Goal: Task Accomplishment & Management: Manage account settings

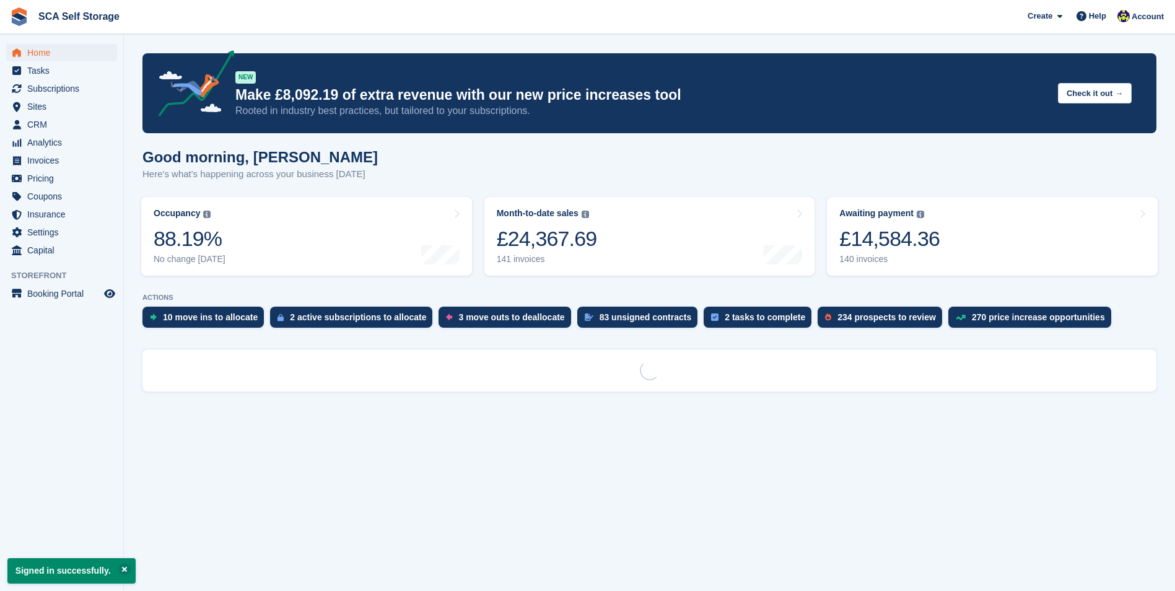
click at [96, 79] on ul "Tasks" at bounding box center [61, 71] width 123 height 18
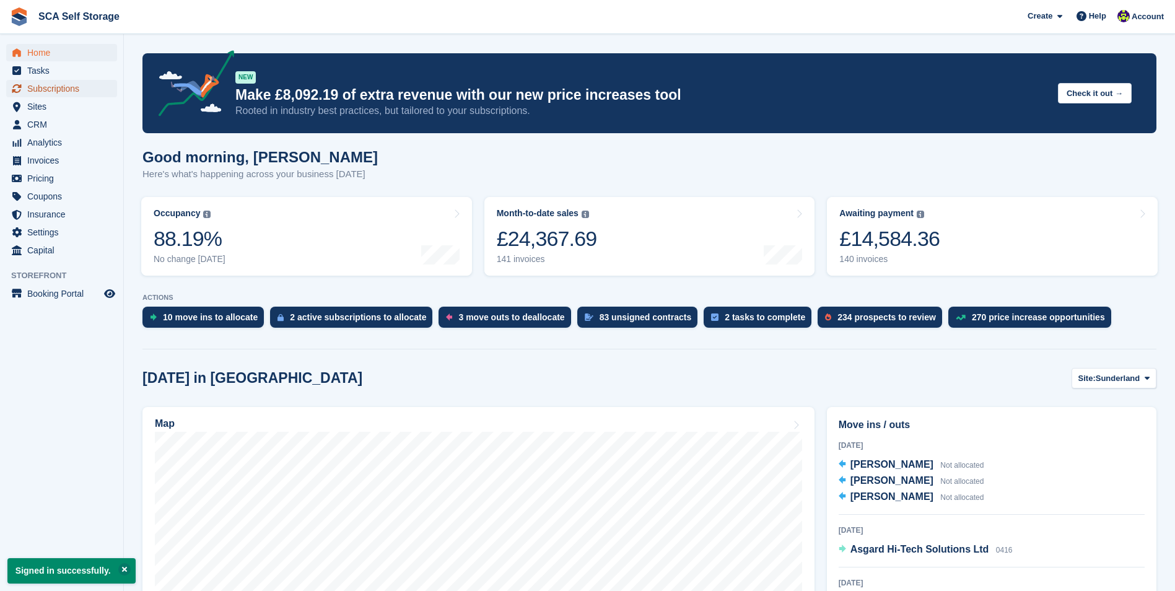
click at [77, 92] on span "Subscriptions" at bounding box center [64, 88] width 74 height 17
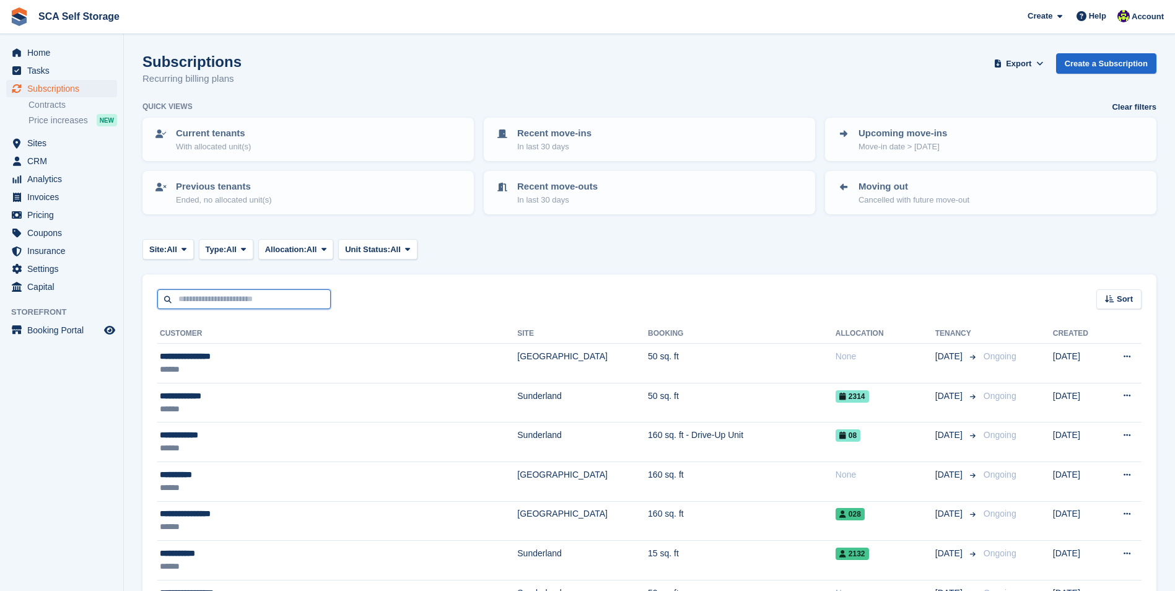
click at [228, 293] on input "text" at bounding box center [243, 299] width 173 height 20
type input "****"
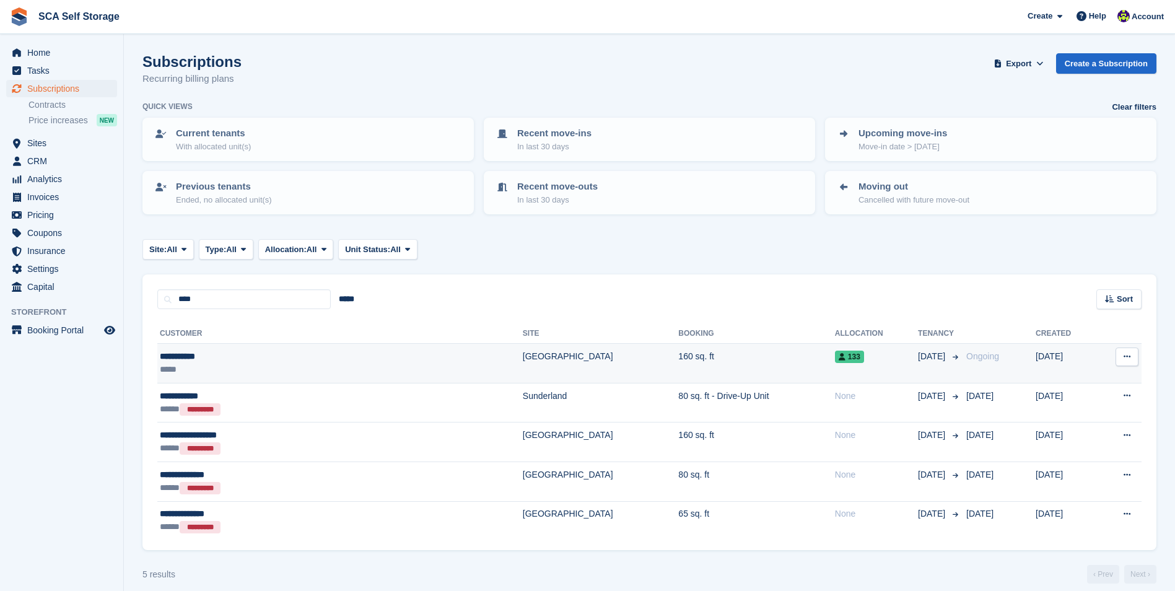
click at [255, 361] on div "**********" at bounding box center [264, 356] width 209 height 13
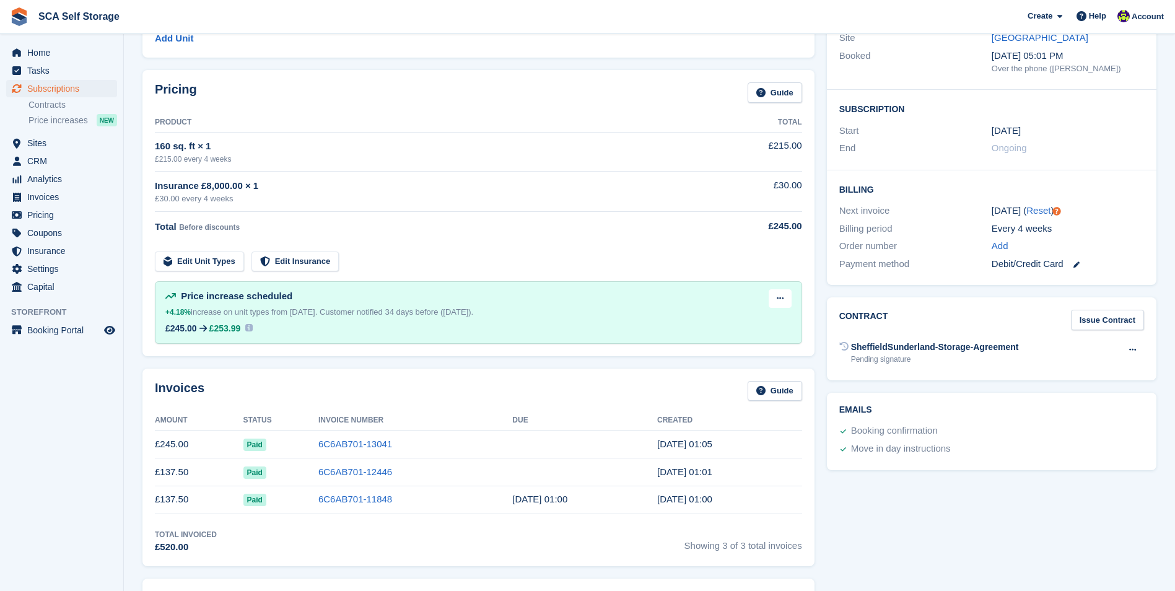
scroll to position [186, 0]
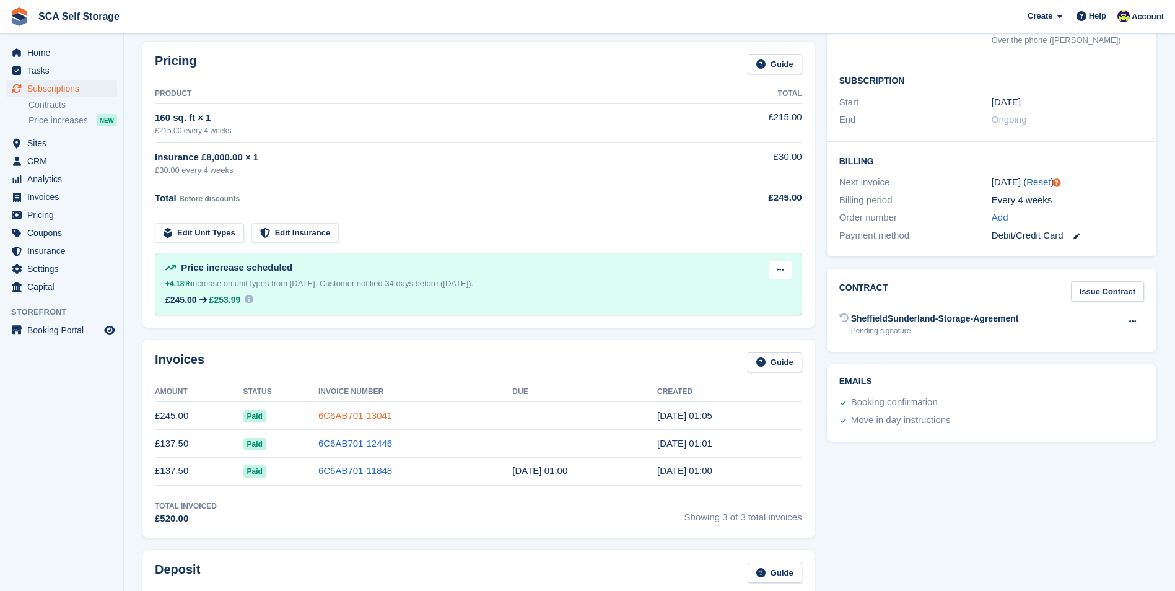
click at [346, 420] on link "6C6AB701-13041" at bounding box center [355, 415] width 74 height 11
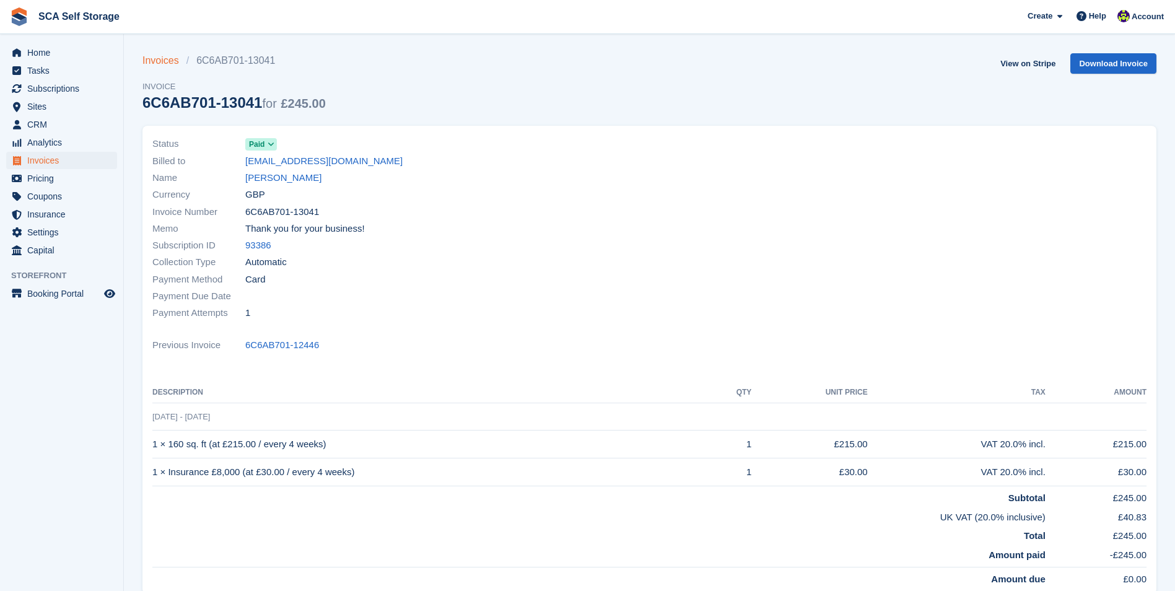
click at [167, 56] on link "Invoices" at bounding box center [164, 60] width 44 height 15
click at [172, 64] on link "Invoices" at bounding box center [164, 60] width 44 height 15
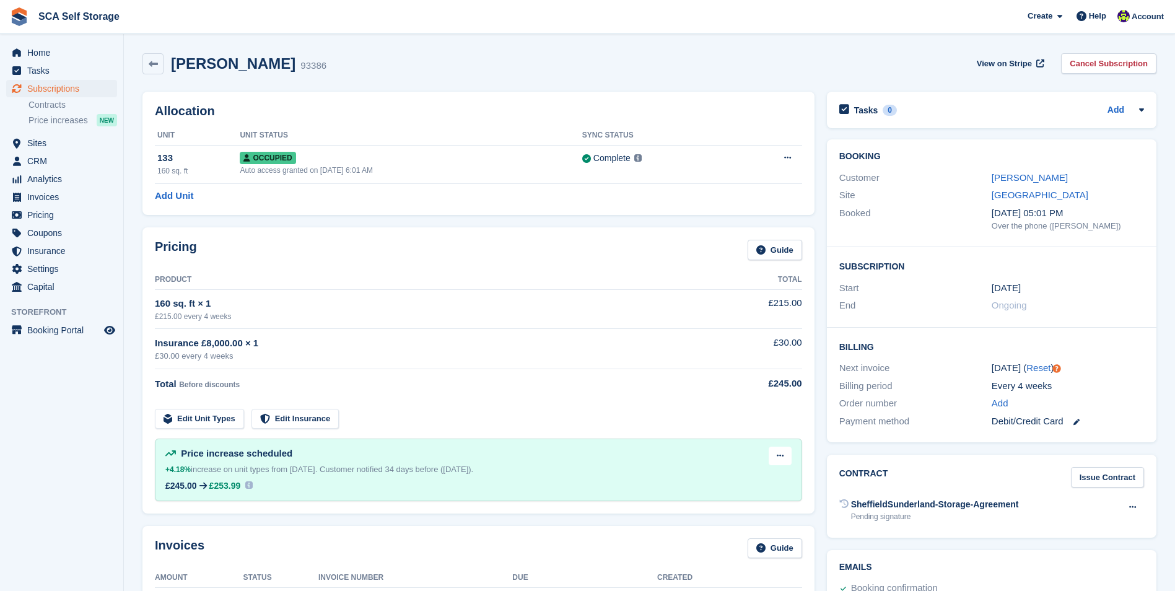
click at [427, 67] on div "Kath Rhodes 93386 View on Stripe Cancel Subscription" at bounding box center [649, 63] width 1014 height 21
click at [1036, 179] on link "Kath Rhodes" at bounding box center [1029, 177] width 76 height 11
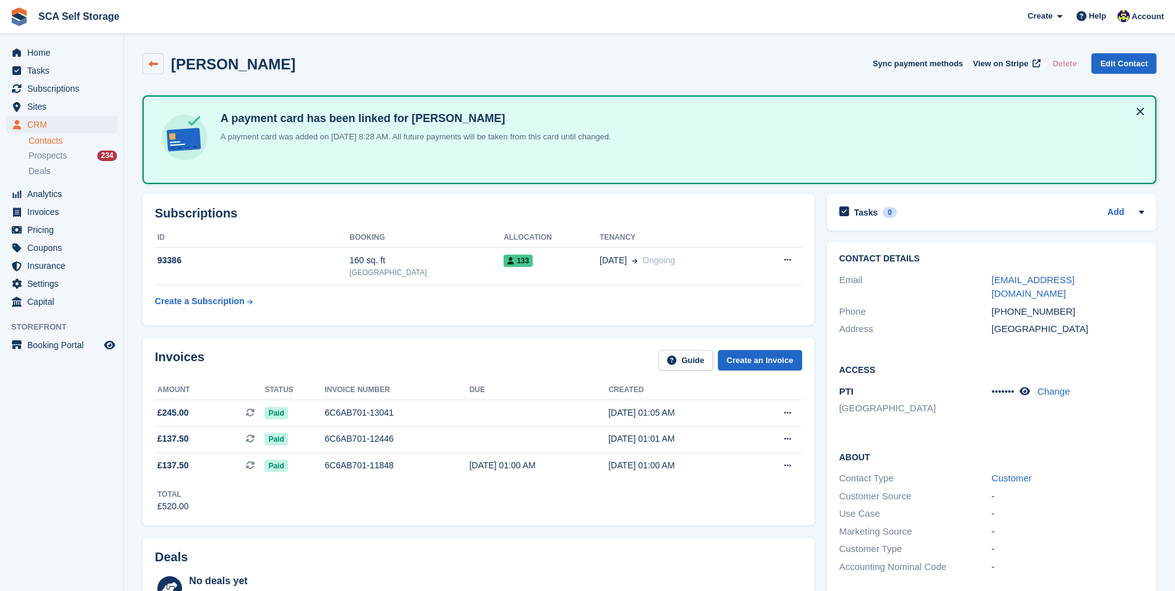
click at [159, 71] on link at bounding box center [152, 63] width 21 height 21
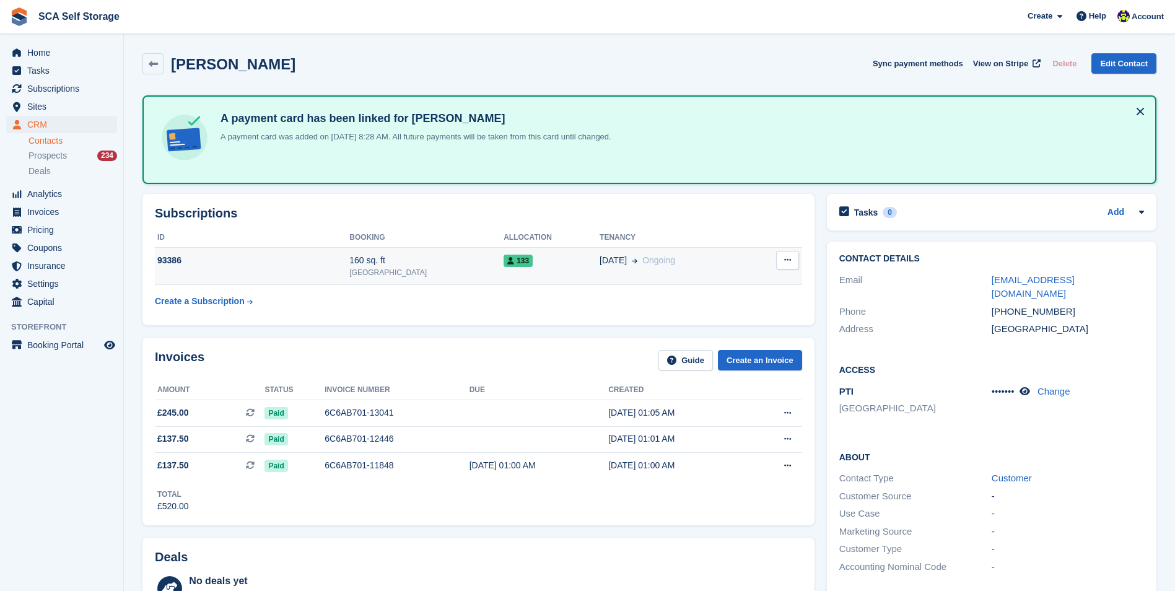
click at [709, 279] on td "21 Jul Ongoing" at bounding box center [674, 266] width 150 height 38
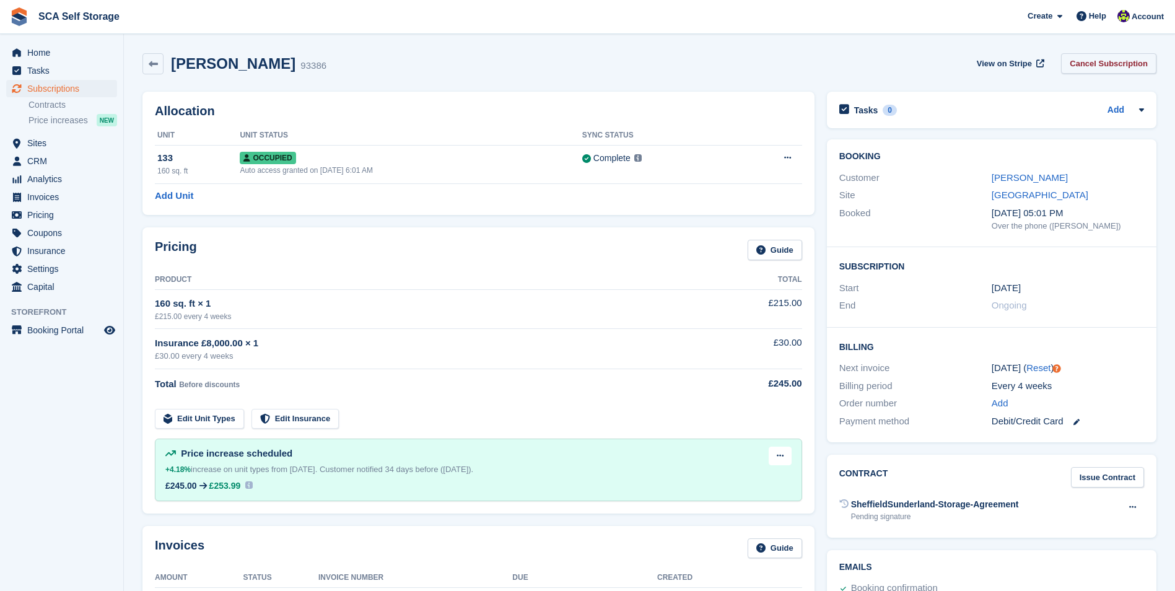
click at [1099, 60] on link "Cancel Subscription" at bounding box center [1108, 63] width 95 height 20
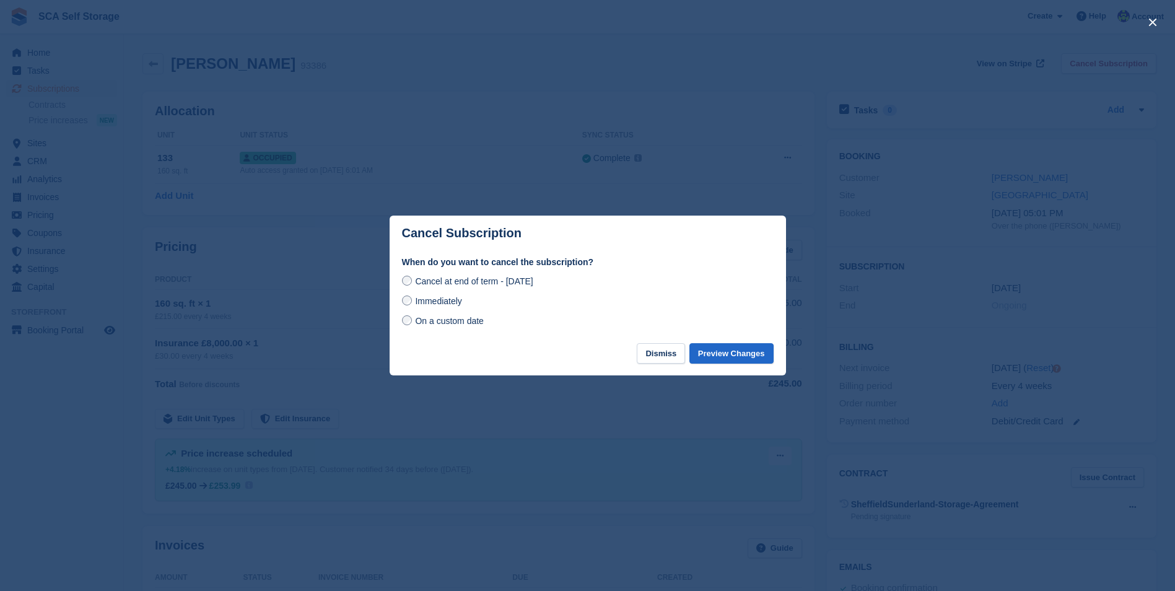
click at [435, 317] on span "On a custom date" at bounding box center [449, 321] width 69 height 10
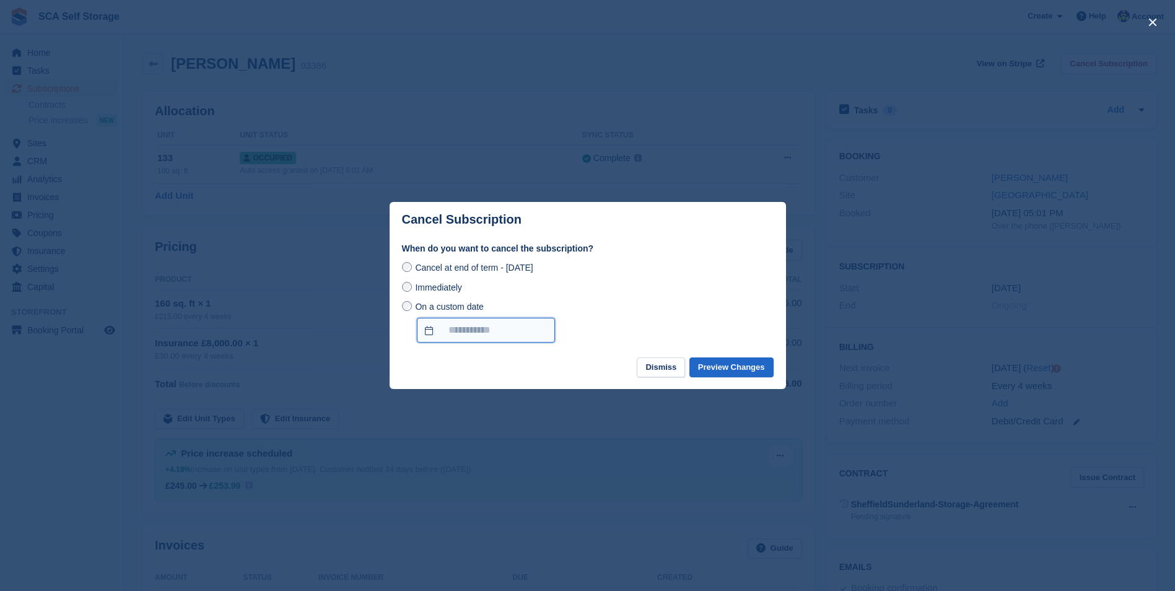
click at [466, 332] on input "On a custom date" at bounding box center [486, 330] width 138 height 25
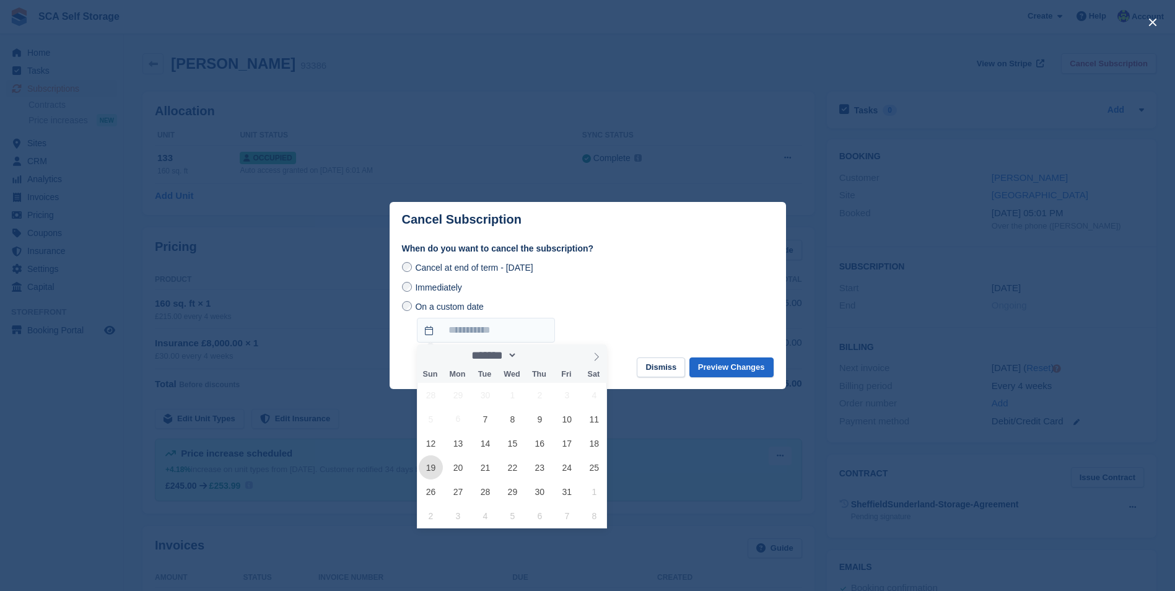
click at [434, 466] on span "19" at bounding box center [431, 467] width 24 height 24
type input "**********"
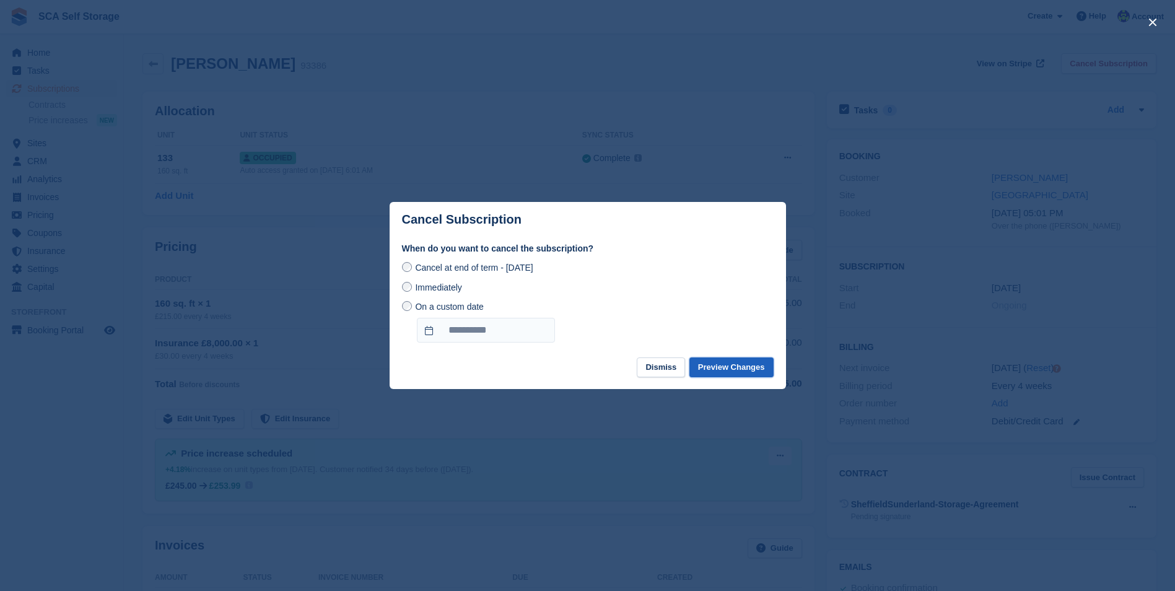
click at [742, 373] on button "Preview Changes" at bounding box center [731, 367] width 84 height 20
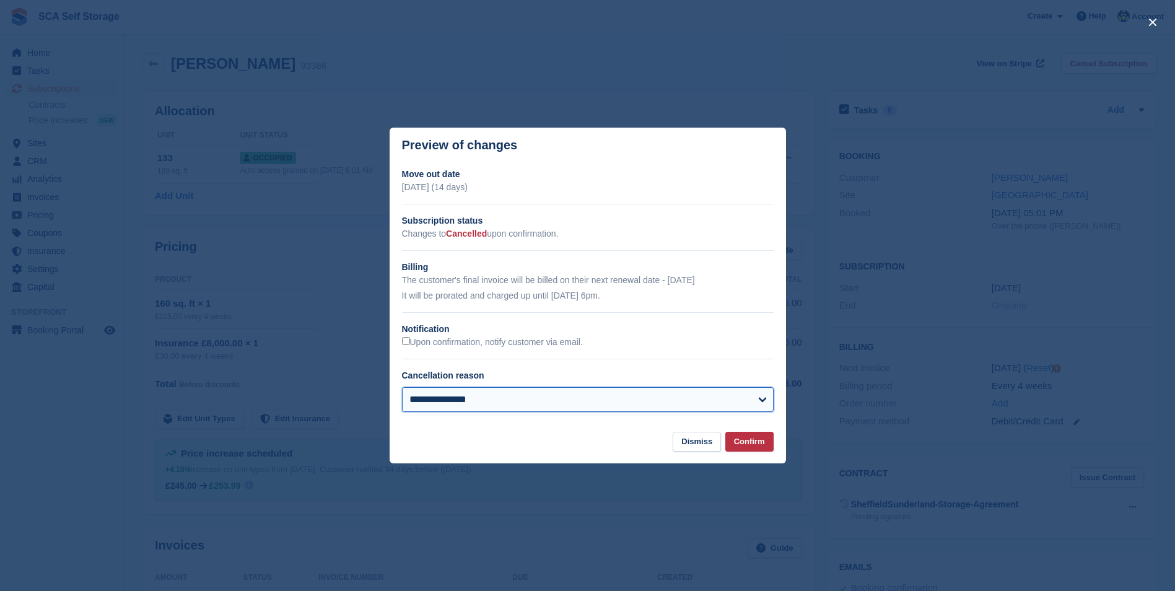
click at [685, 396] on select "**********" at bounding box center [587, 399] width 371 height 25
select select "**********"
click at [402, 388] on select "**********" at bounding box center [587, 399] width 371 height 25
click at [747, 445] on button "Confirm" at bounding box center [749, 442] width 48 height 20
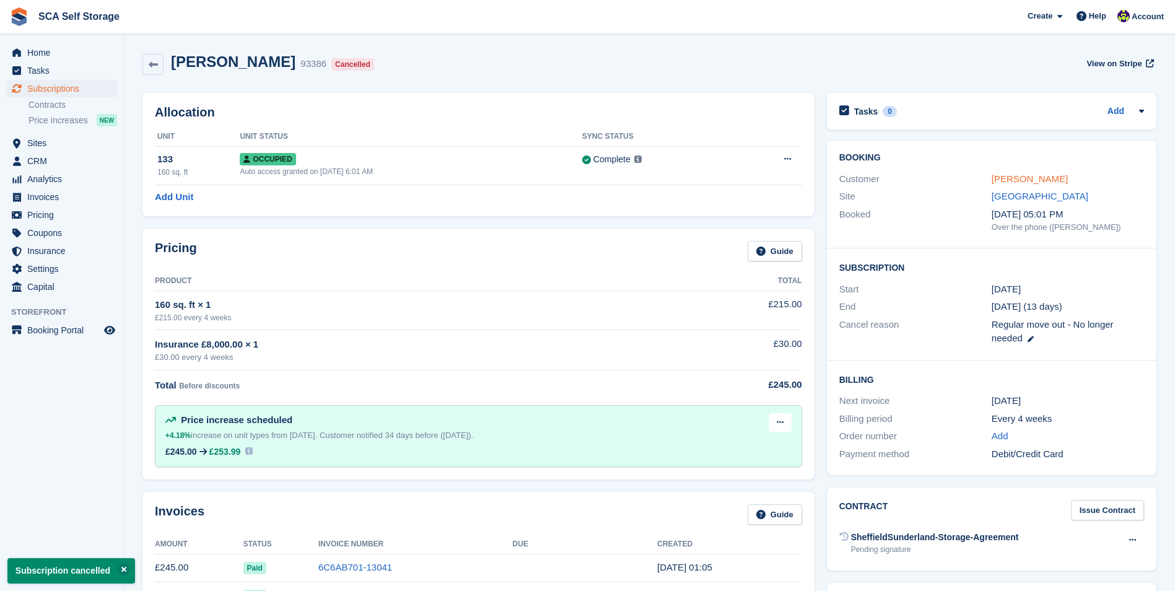
click at [1012, 173] on link "Kath Rhodes" at bounding box center [1029, 178] width 76 height 11
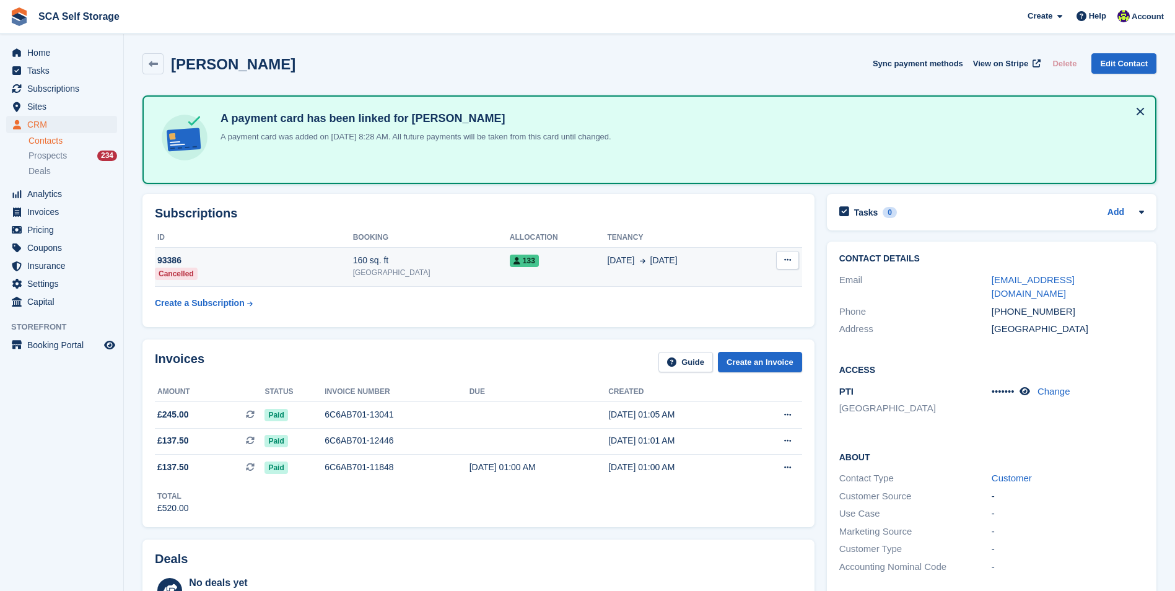
click at [328, 276] on td "93386 Cancelled" at bounding box center [254, 267] width 198 height 40
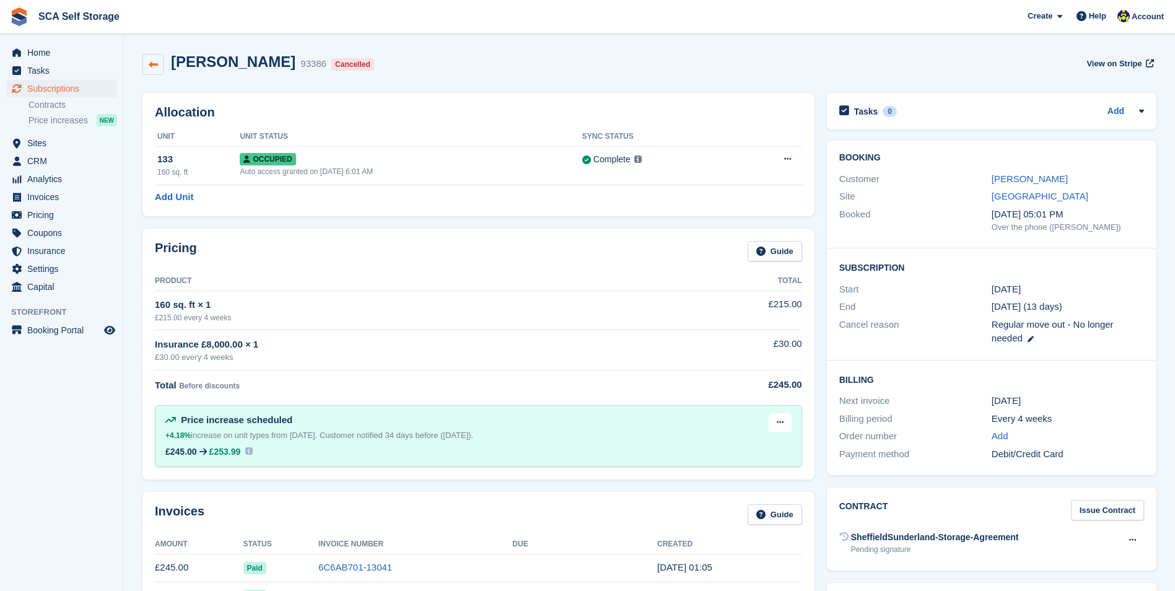
click at [155, 63] on icon at bounding box center [153, 64] width 9 height 9
click at [158, 56] on link at bounding box center [152, 64] width 21 height 21
click at [38, 141] on span "Sites" at bounding box center [64, 142] width 74 height 17
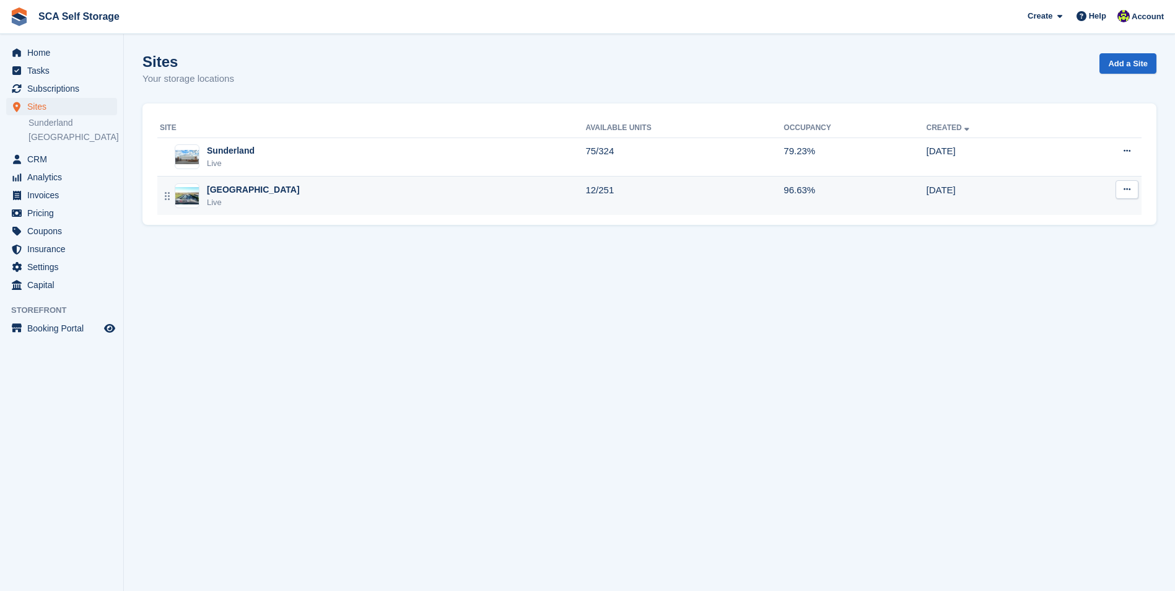
click at [237, 198] on div "Live" at bounding box center [253, 202] width 93 height 12
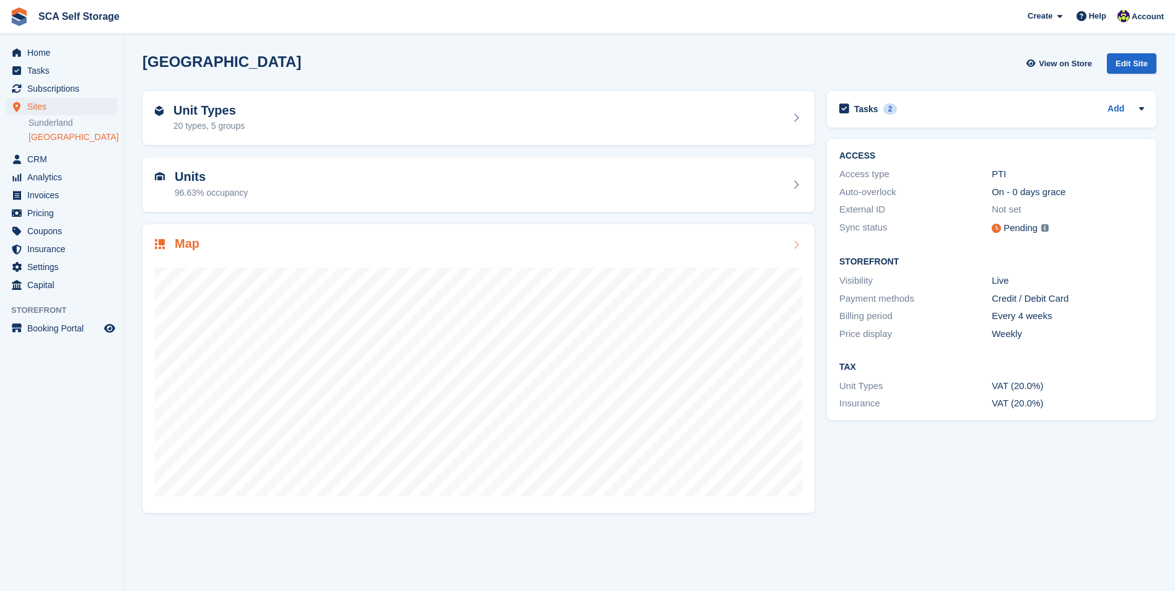
click at [244, 250] on div "Map" at bounding box center [478, 245] width 647 height 17
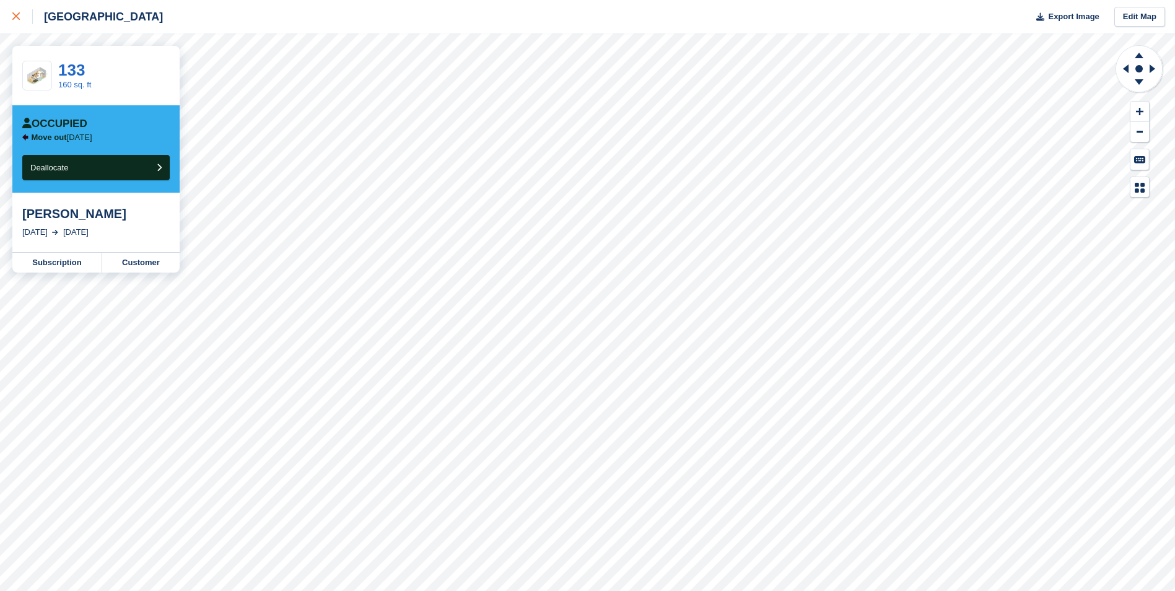
click at [15, 13] on icon at bounding box center [15, 15] width 7 height 7
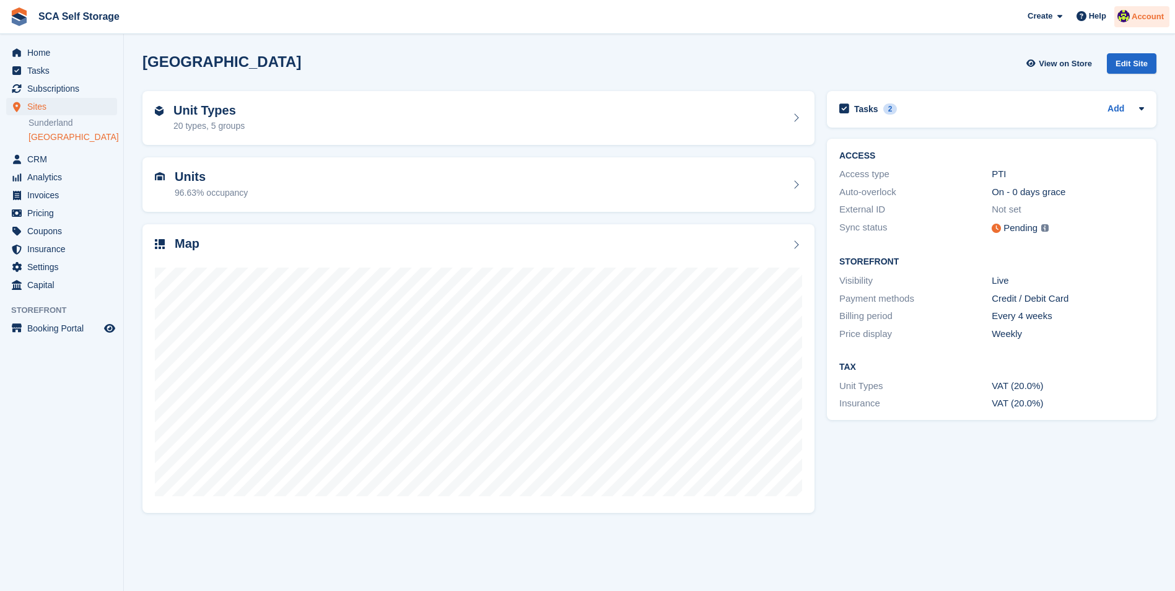
click at [1125, 19] on img at bounding box center [1123, 16] width 12 height 12
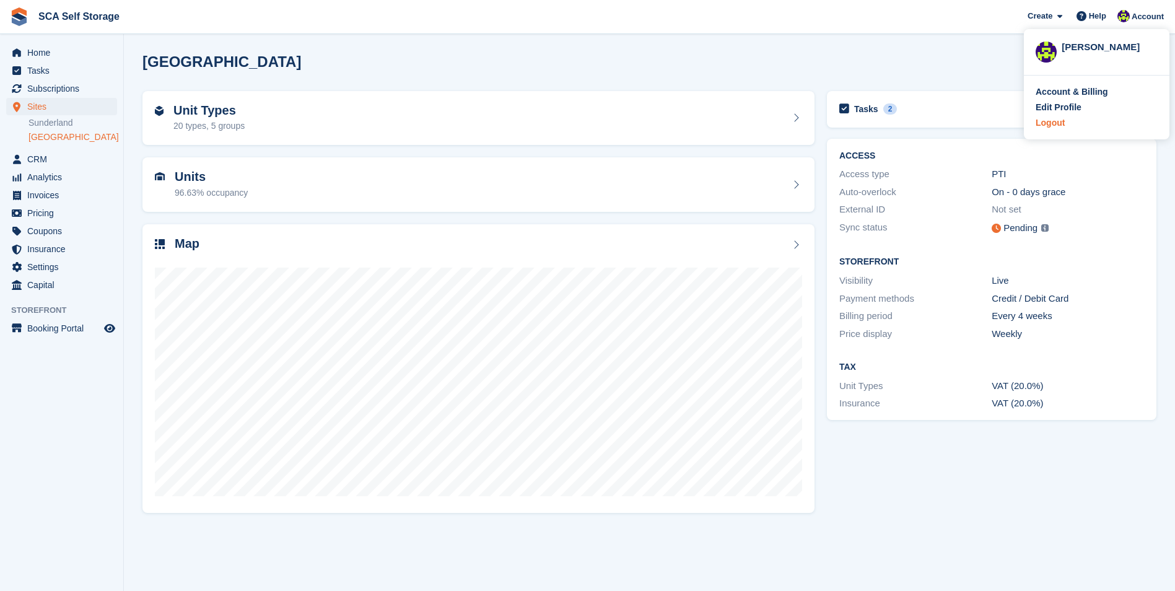
click at [1053, 123] on div "Logout" at bounding box center [1049, 122] width 29 height 13
